Goal: Check status

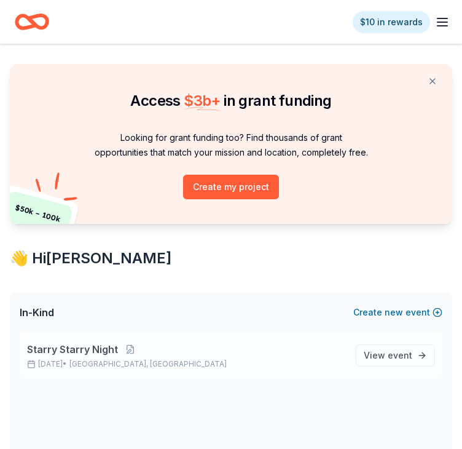
click at [130, 355] on p "Starry Starry Night" at bounding box center [186, 349] width 319 height 15
click at [379, 353] on span "View event" at bounding box center [388, 355] width 49 height 15
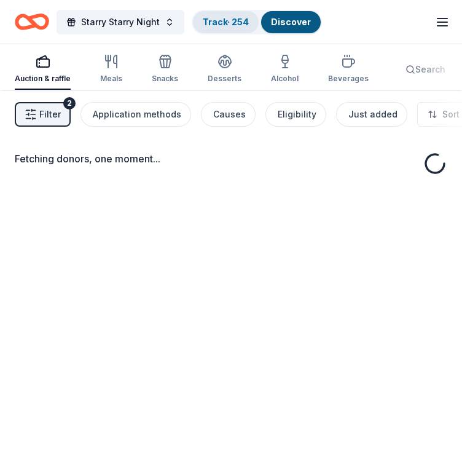
click at [233, 18] on link "Track · 254" at bounding box center [226, 22] width 46 height 10
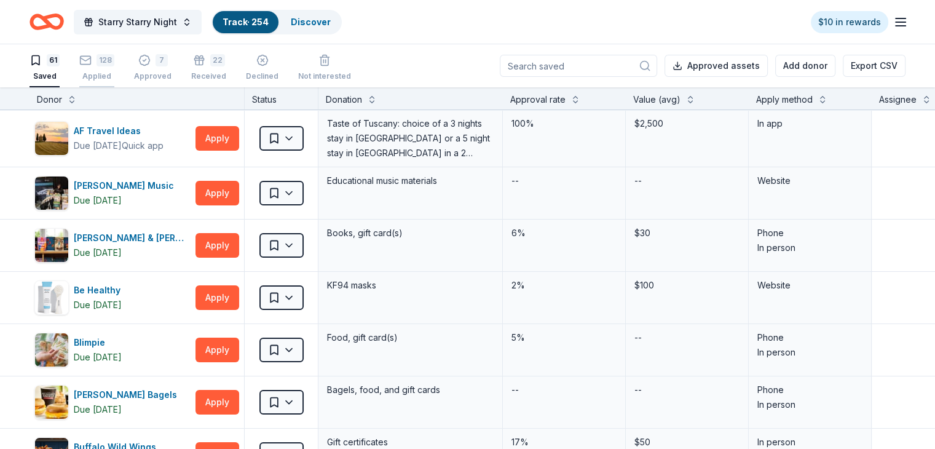
click at [114, 62] on div "128" at bounding box center [106, 60] width 18 height 12
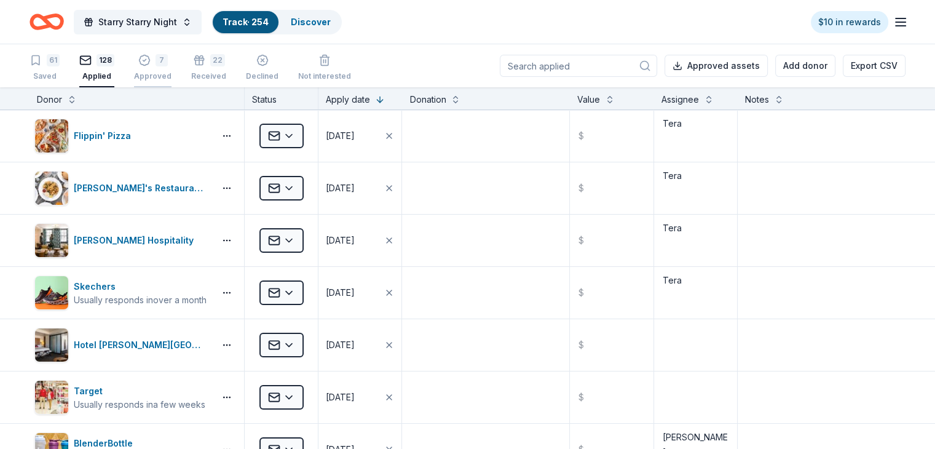
click at [168, 61] on div "7" at bounding box center [162, 60] width 12 height 12
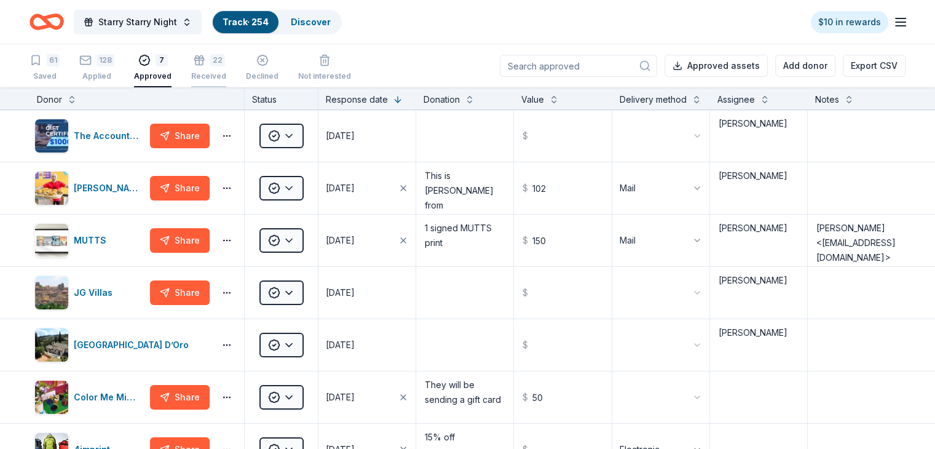
click at [225, 57] on div "22" at bounding box center [217, 60] width 15 height 12
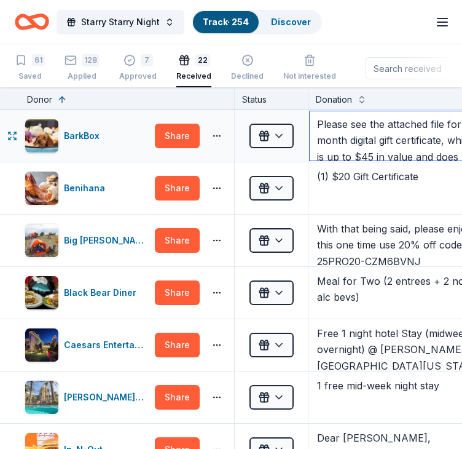
click at [350, 156] on textarea "Please see the attached file for a 1-month digital gift certificate, which is u…" at bounding box center [400, 135] width 181 height 49
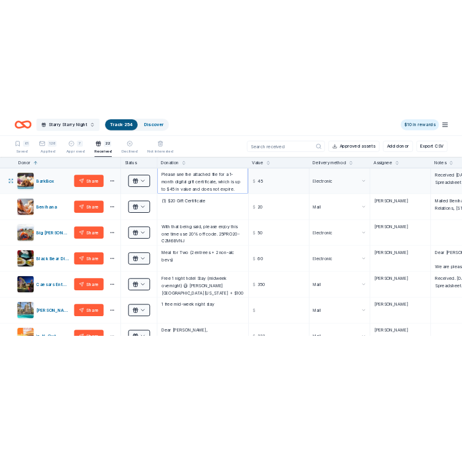
scroll to position [25, 0]
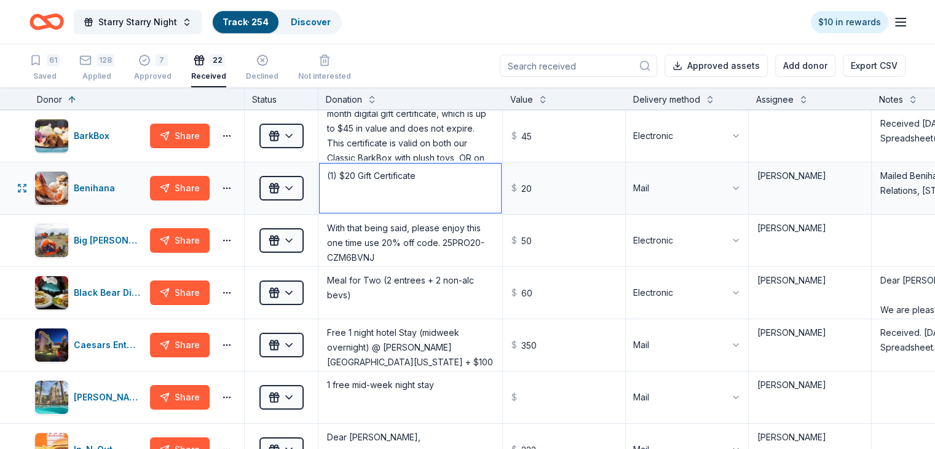
click at [461, 202] on textarea "(1) $20 Gift Certificate" at bounding box center [410, 188] width 181 height 49
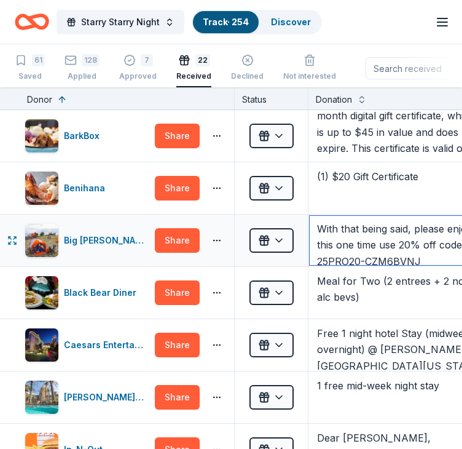
click at [375, 245] on textarea "With that being said, please enjoy this one time use 20% off code. 25PRO20-CZM6…" at bounding box center [400, 240] width 181 height 49
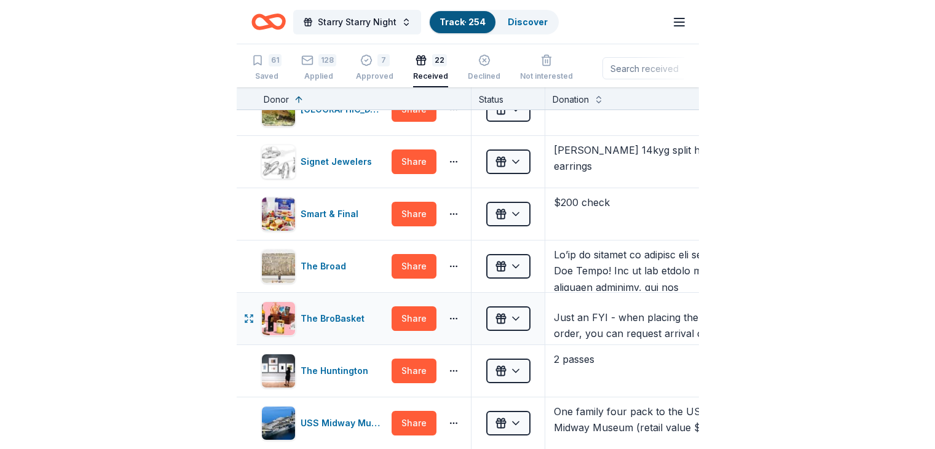
scroll to position [123, 0]
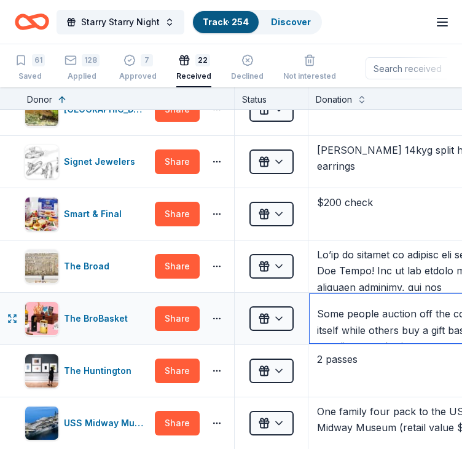
click at [364, 320] on textarea "We are happy to provide you with a 35% discount code for any of the BroBaskets …" at bounding box center [400, 318] width 181 height 49
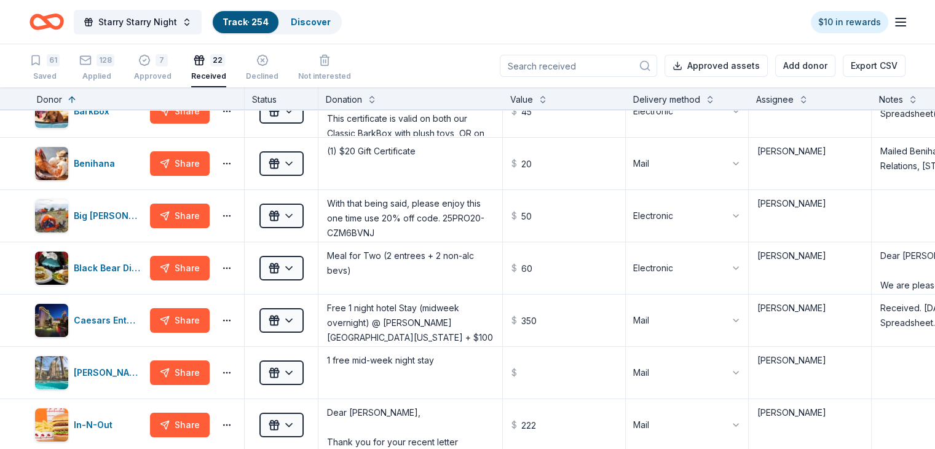
scroll to position [0, 0]
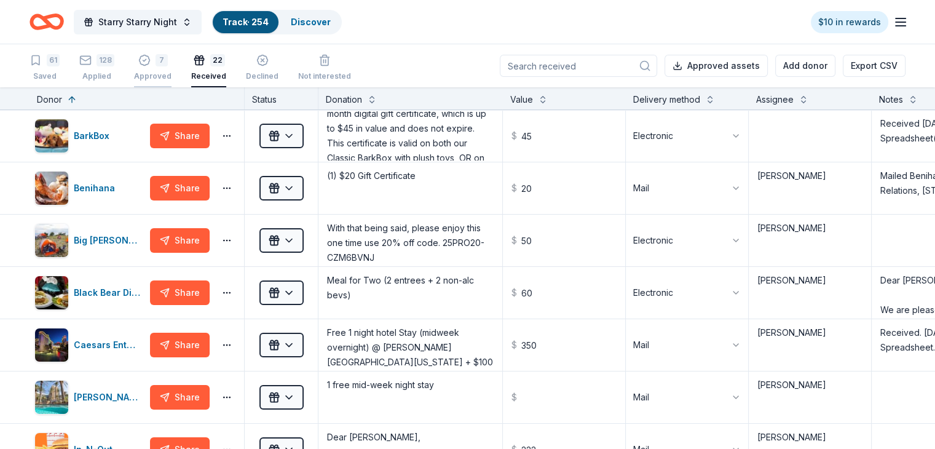
click at [172, 71] on div "Approved" at bounding box center [152, 76] width 37 height 10
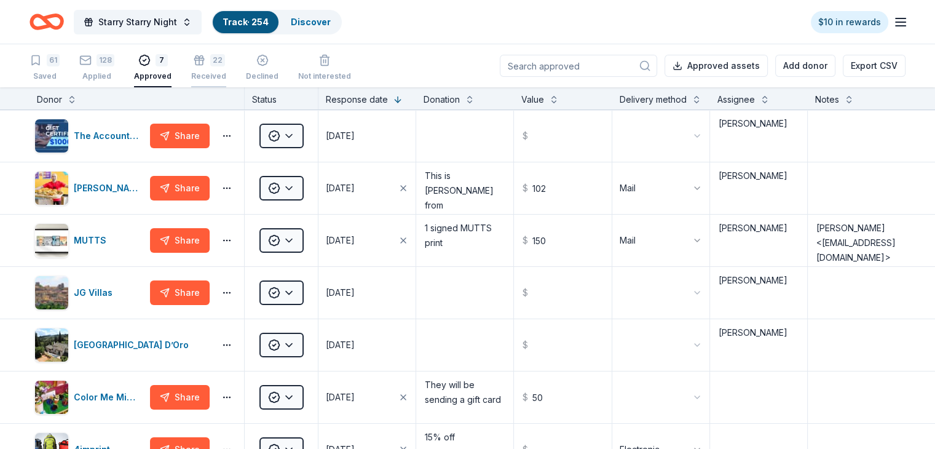
click at [225, 60] on div "22" at bounding box center [217, 60] width 15 height 12
